Goal: Transaction & Acquisition: Book appointment/travel/reservation

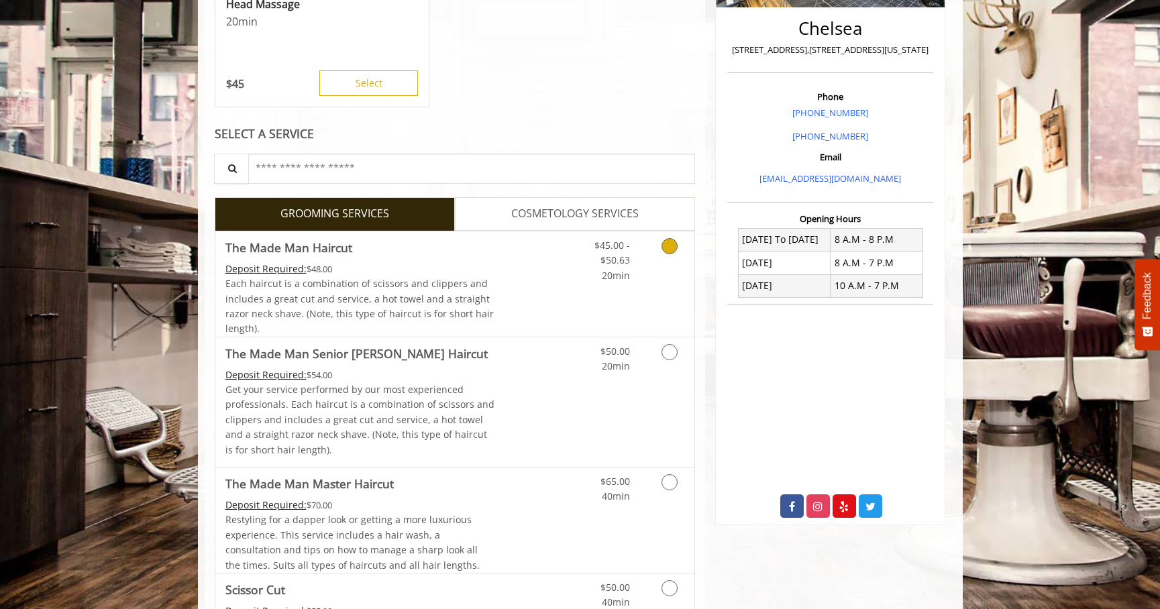
click at [666, 244] on icon "Grooming services" at bounding box center [670, 246] width 16 height 16
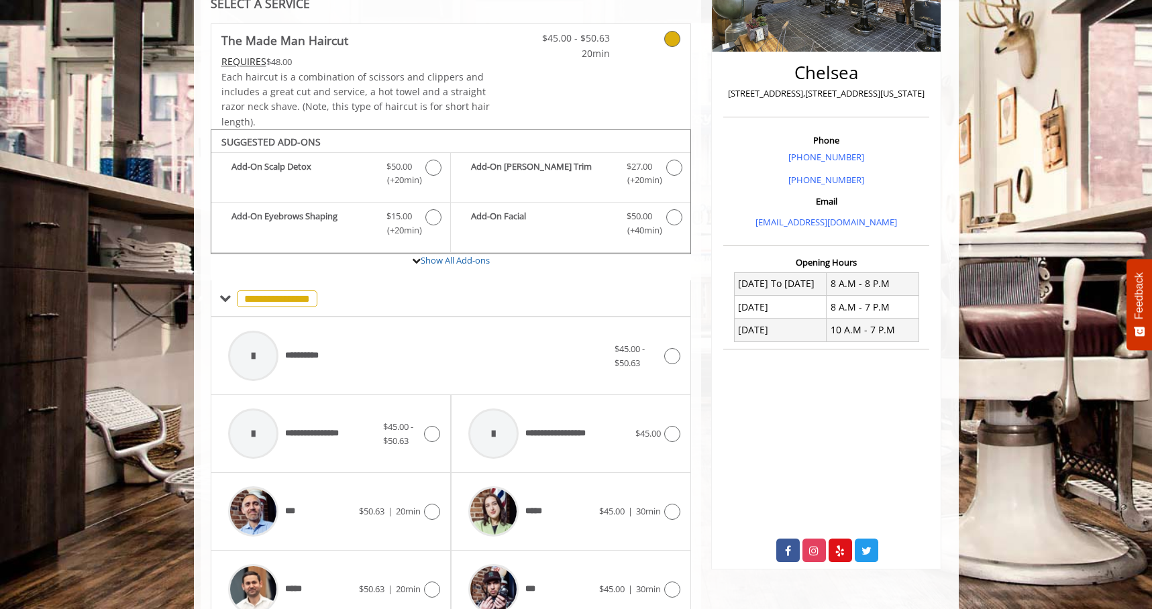
scroll to position [573, 0]
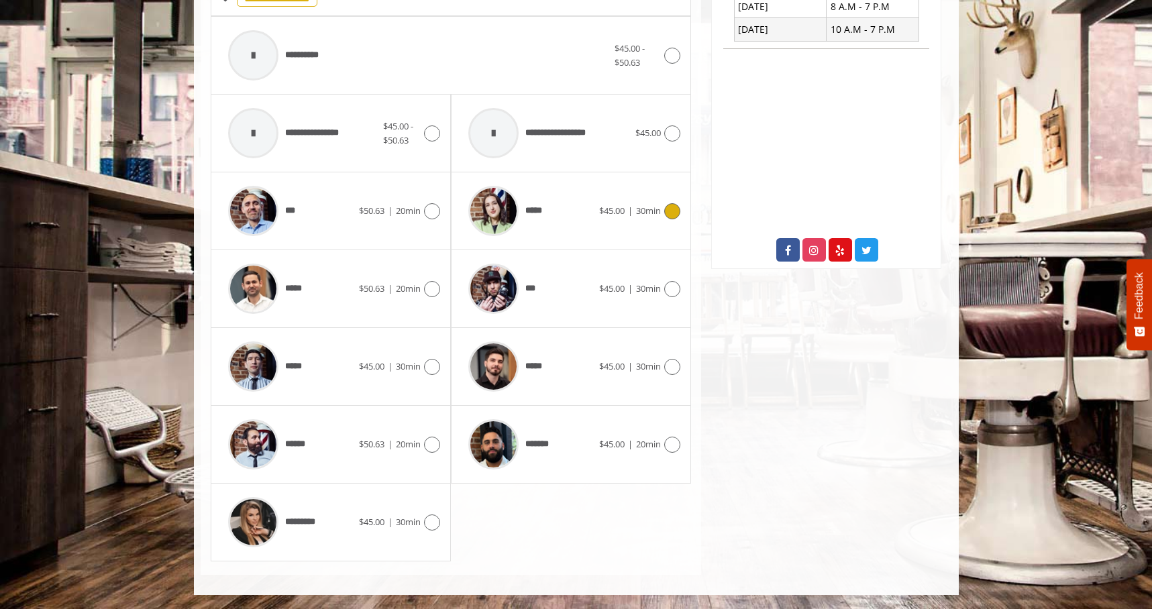
click at [676, 209] on icon at bounding box center [672, 211] width 16 height 16
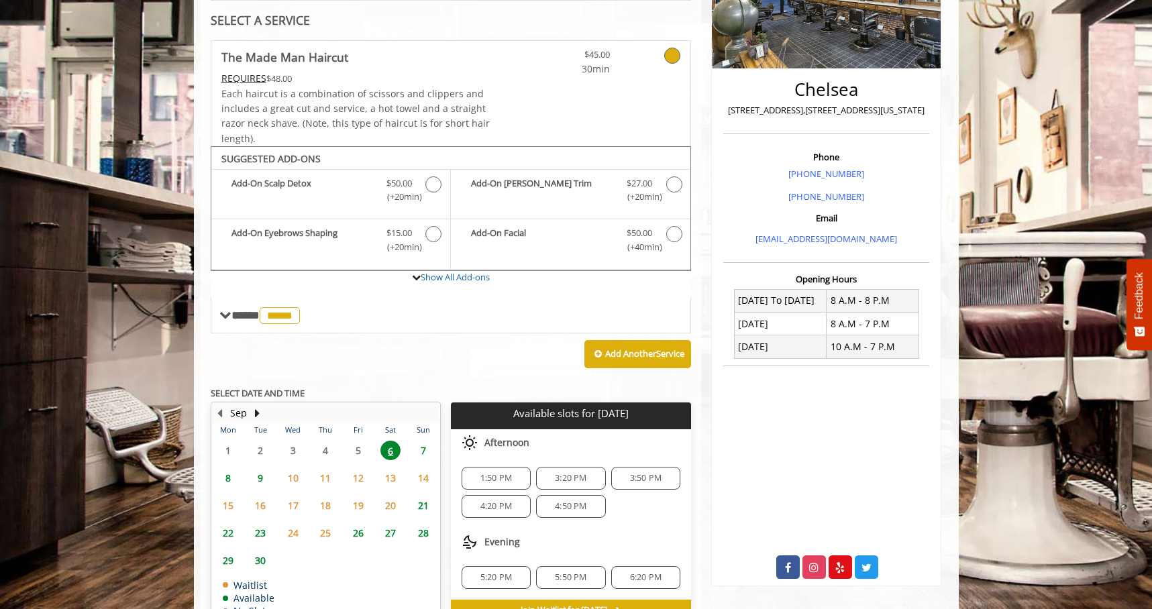
scroll to position [335, 0]
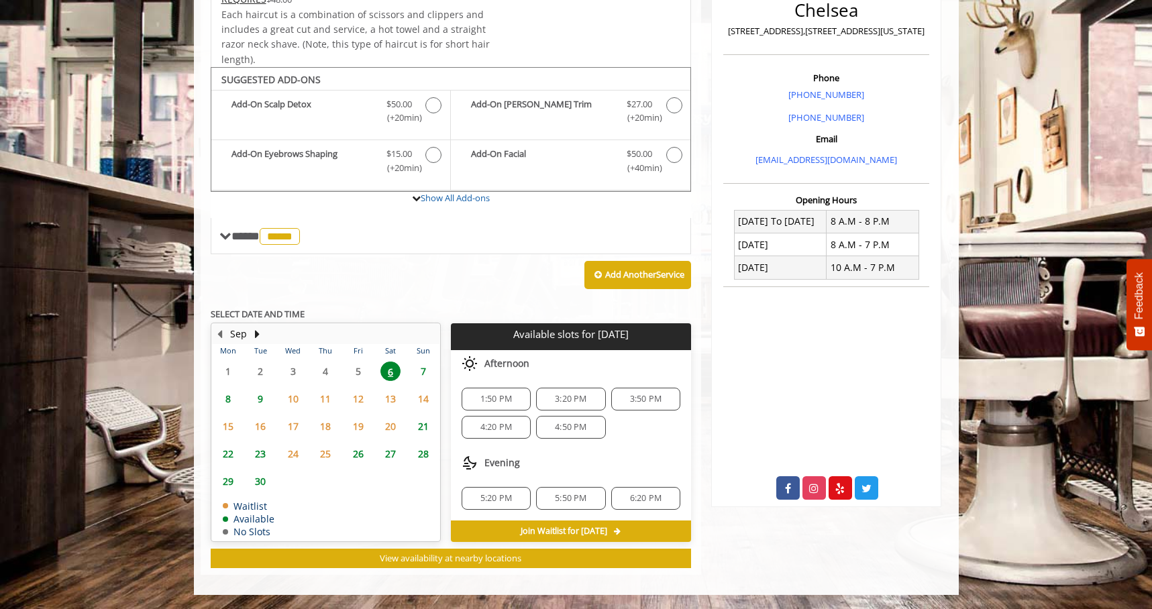
click at [495, 399] on span "1:50 PM" at bounding box center [497, 399] width 32 height 11
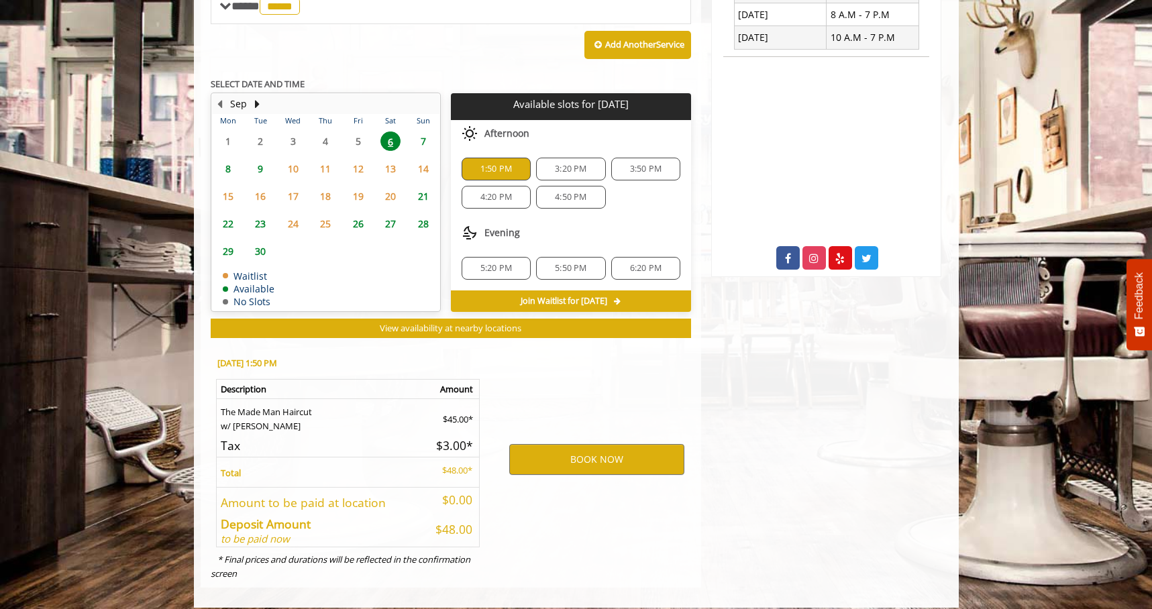
scroll to position [578, 0]
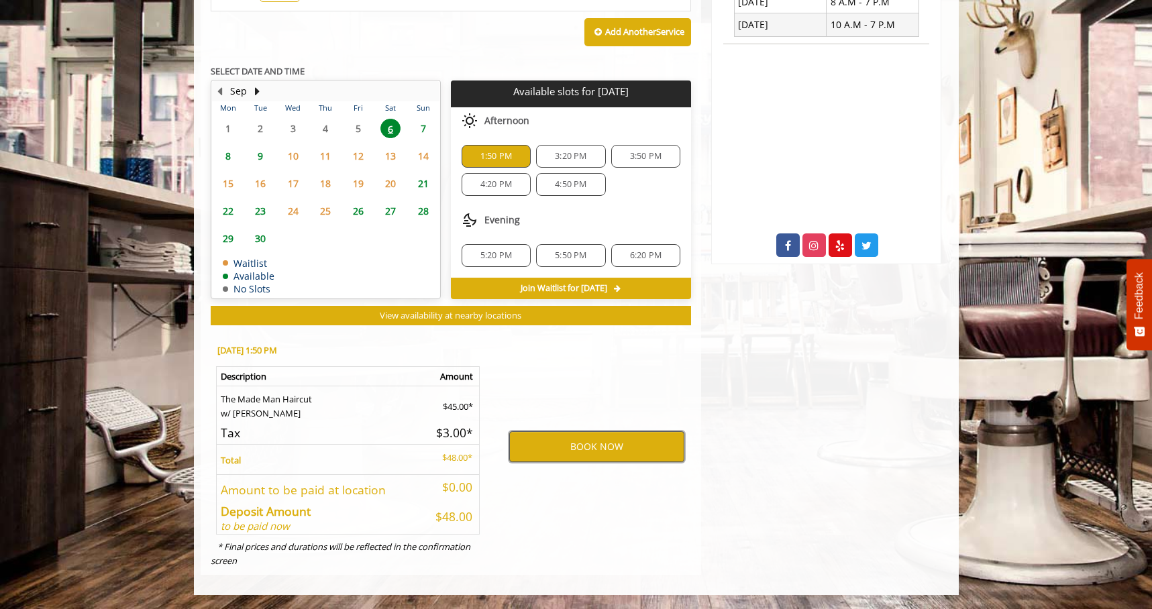
click at [607, 450] on button "BOOK NOW" at bounding box center [596, 447] width 175 height 31
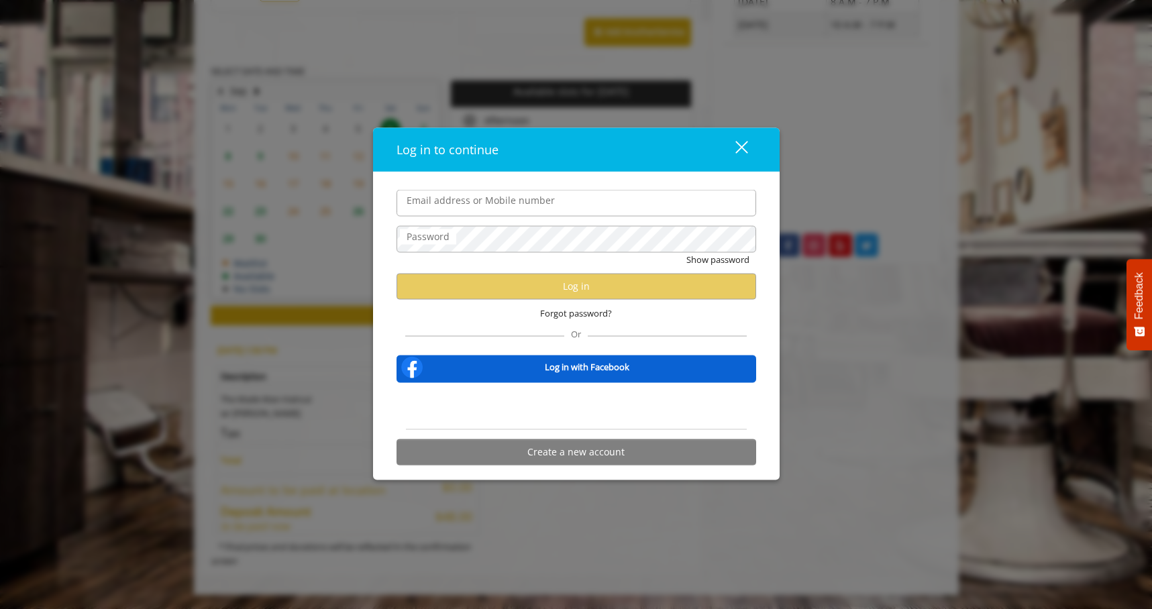
click at [499, 205] on input "Email address or Mobile number" at bounding box center [577, 203] width 360 height 27
type input "**********"
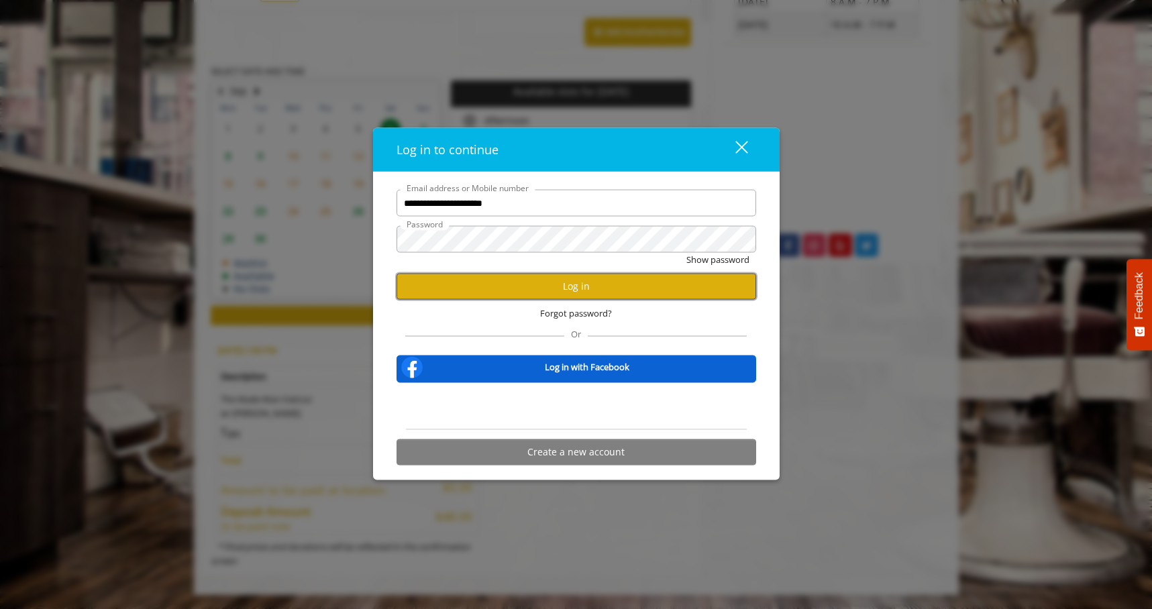
click at [584, 281] on button "Log in" at bounding box center [577, 286] width 360 height 26
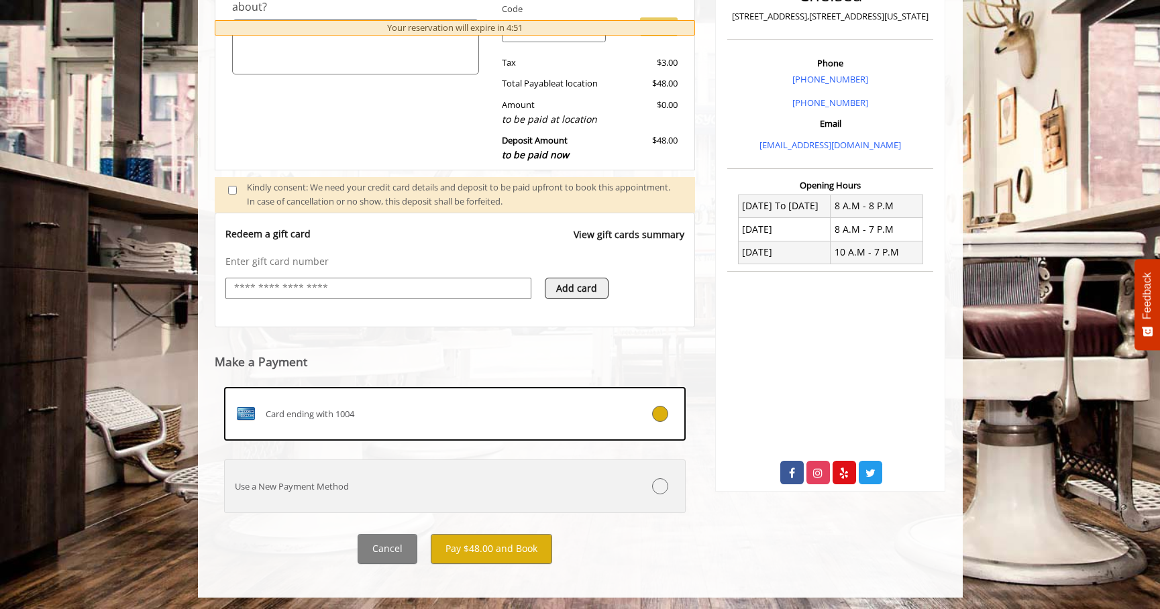
scroll to position [353, 0]
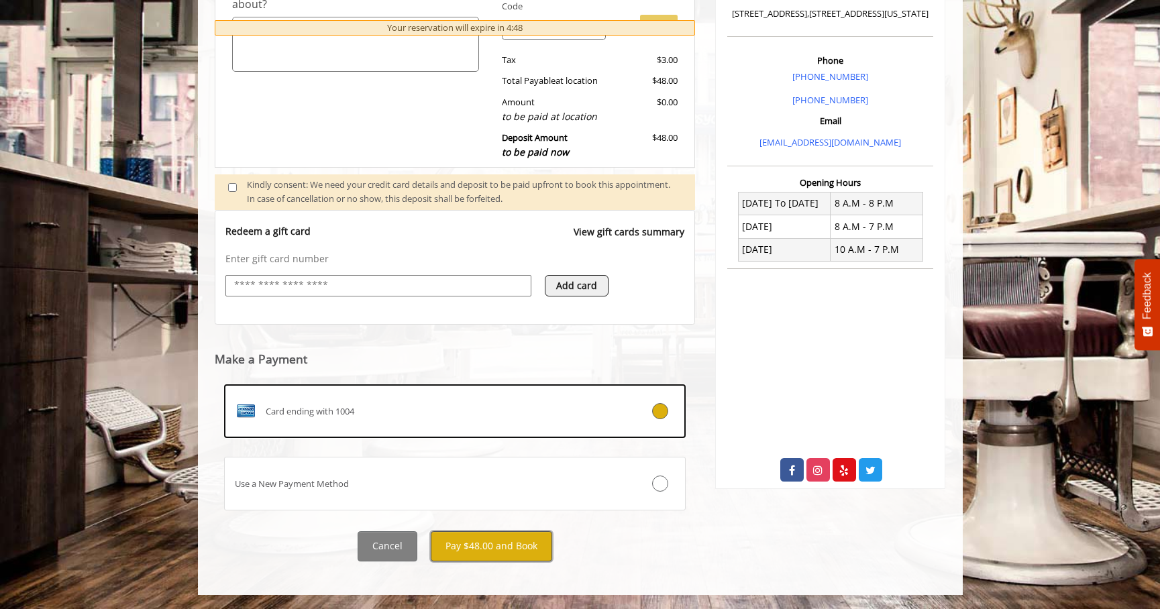
click at [515, 548] on button "Pay $48.00 and Book" at bounding box center [491, 547] width 121 height 30
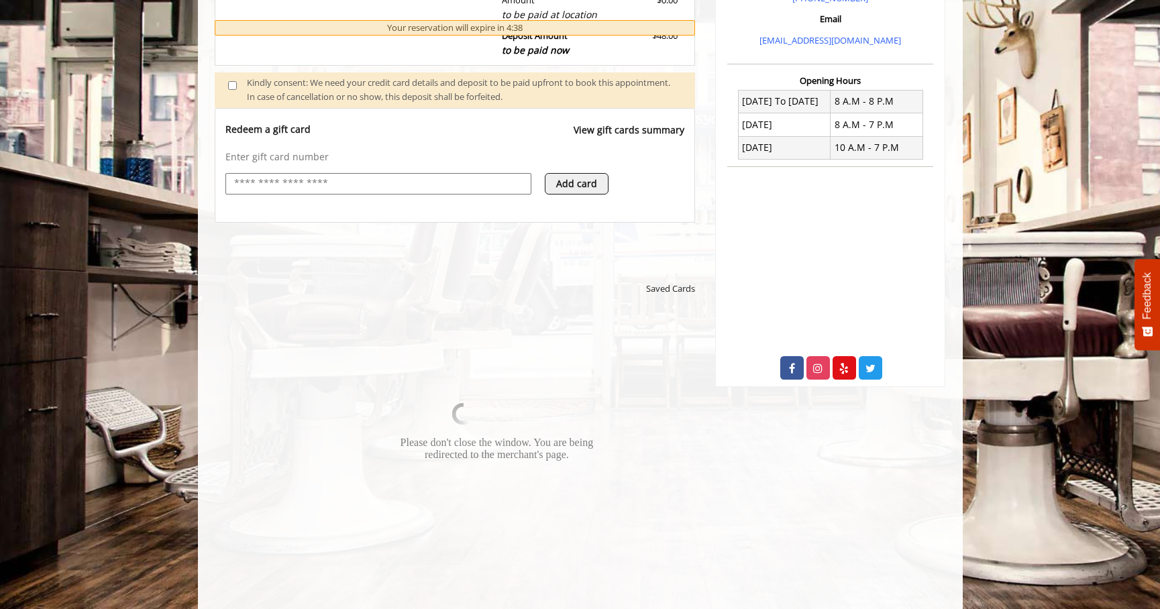
scroll to position [452, 0]
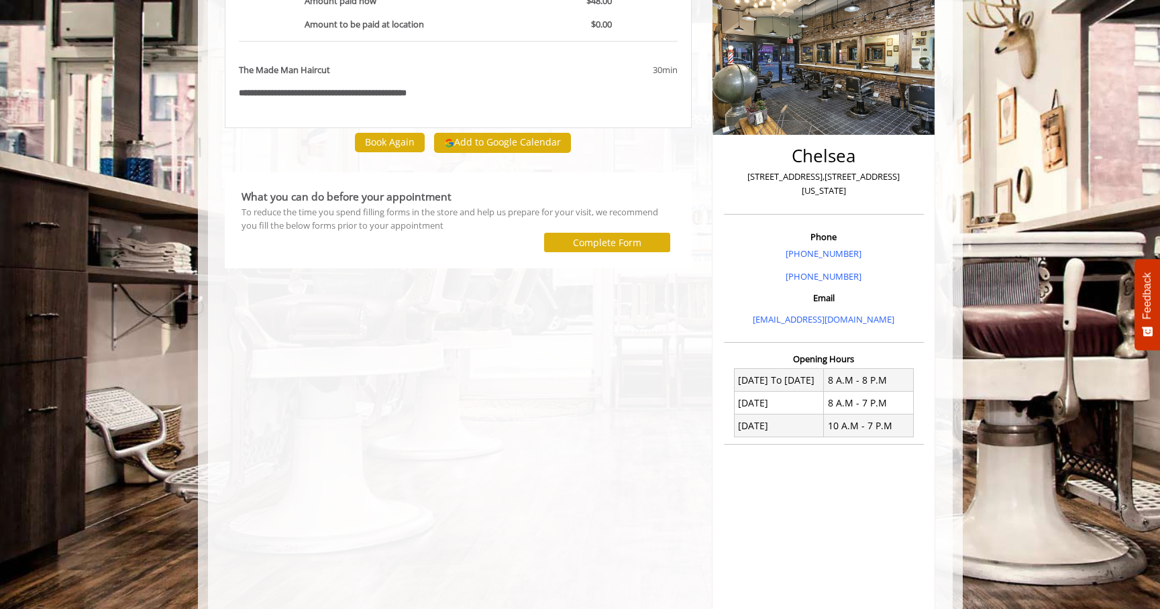
scroll to position [159, 0]
